Goal: Information Seeking & Learning: Find specific page/section

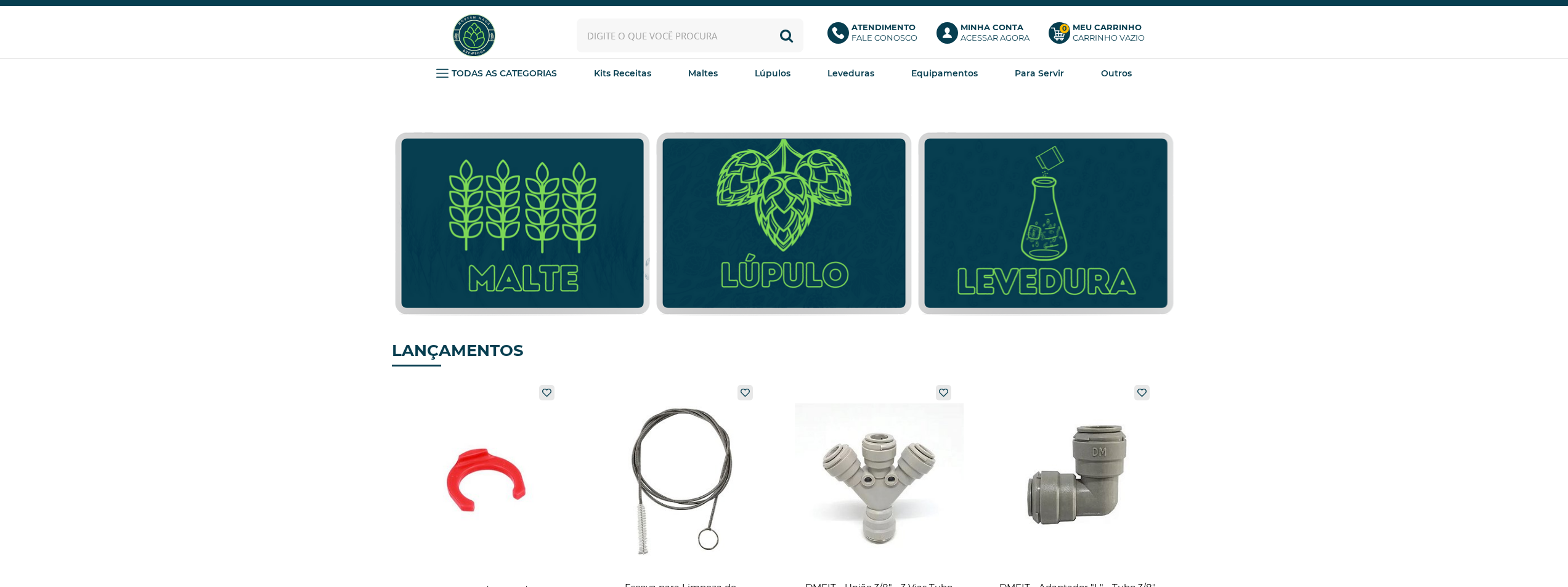
click at [672, 42] on input "text" at bounding box center [689, 36] width 227 height 34
type input "ahtanum"
click at [770, 19] on button "Buscar" at bounding box center [787, 36] width 34 height 34
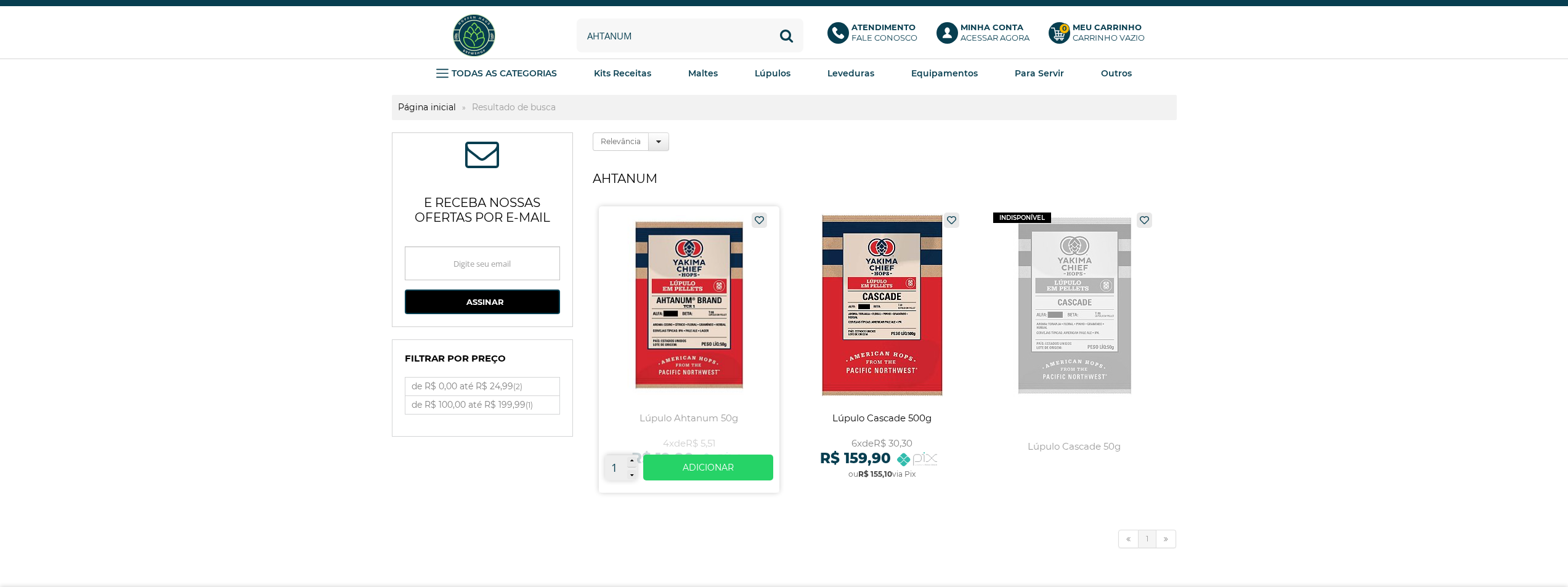
click at [707, 300] on link at bounding box center [689, 349] width 180 height 287
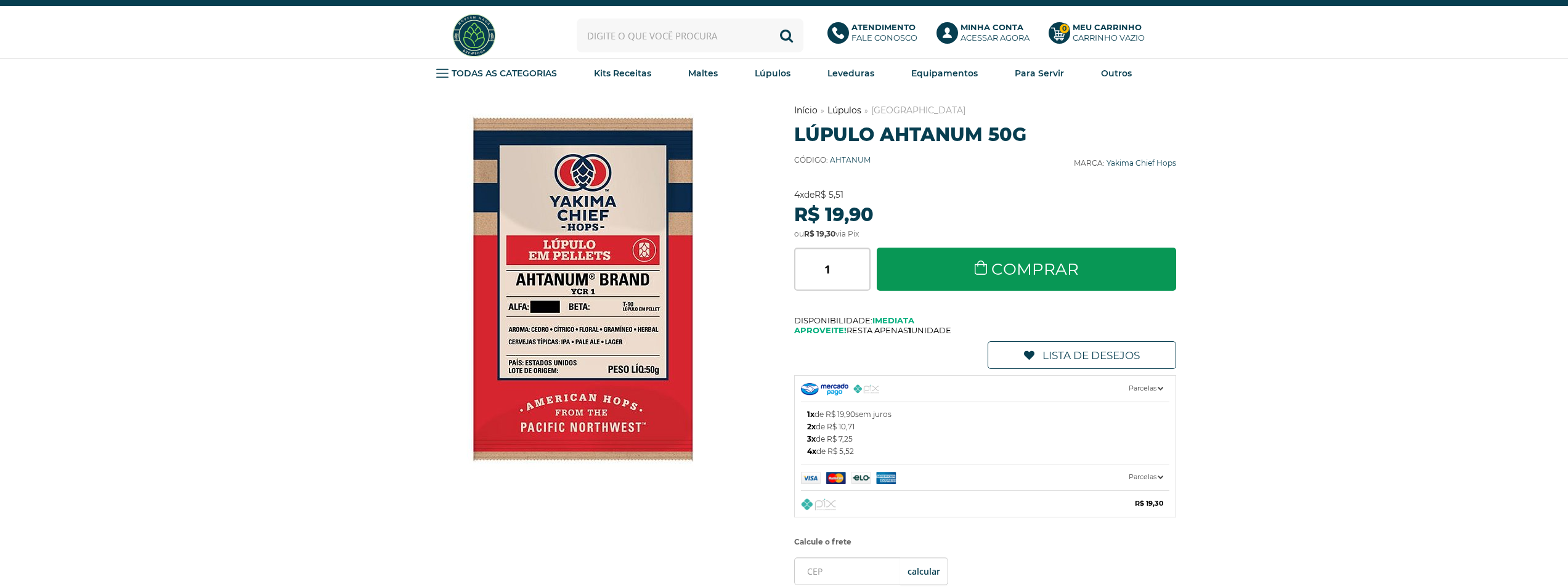
click at [651, 32] on input "text" at bounding box center [689, 36] width 227 height 34
click at [752, 41] on input "text" at bounding box center [689, 36] width 227 height 34
type input "cascade"
click at [770, 19] on button "Buscar" at bounding box center [787, 36] width 34 height 34
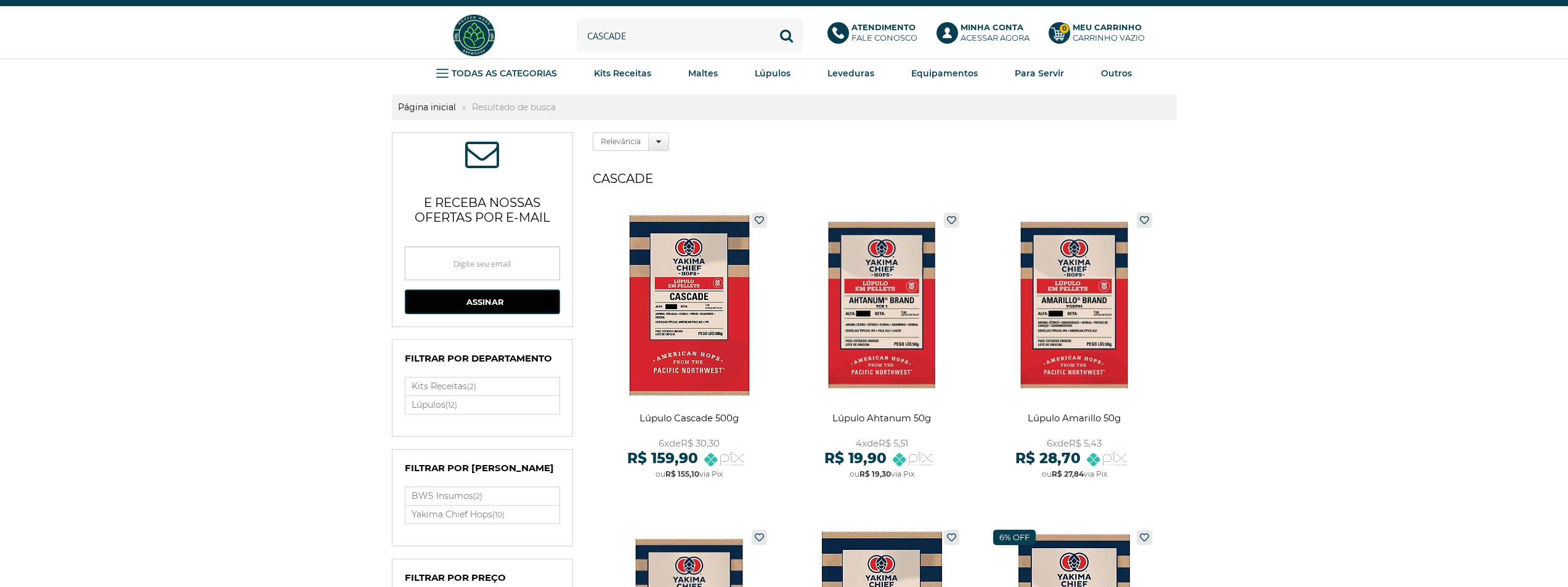
click at [469, 32] on img at bounding box center [473, 35] width 46 height 46
